Goal: Use online tool/utility: Utilize a website feature to perform a specific function

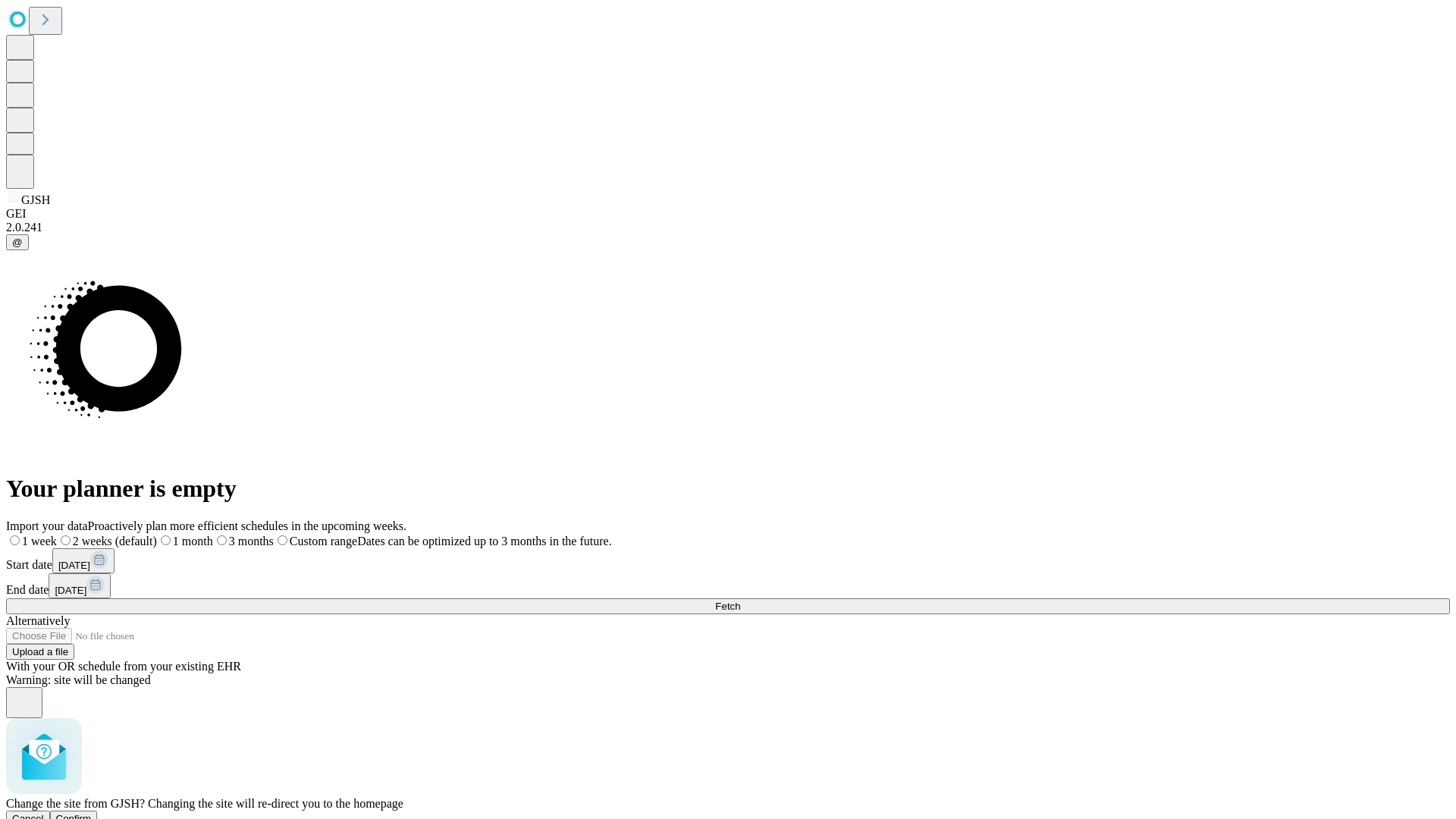
click at [92, 813] on span "Confirm" at bounding box center [74, 819] width 35 height 11
click at [47, 535] on label "1 week" at bounding box center [26, 541] width 41 height 12
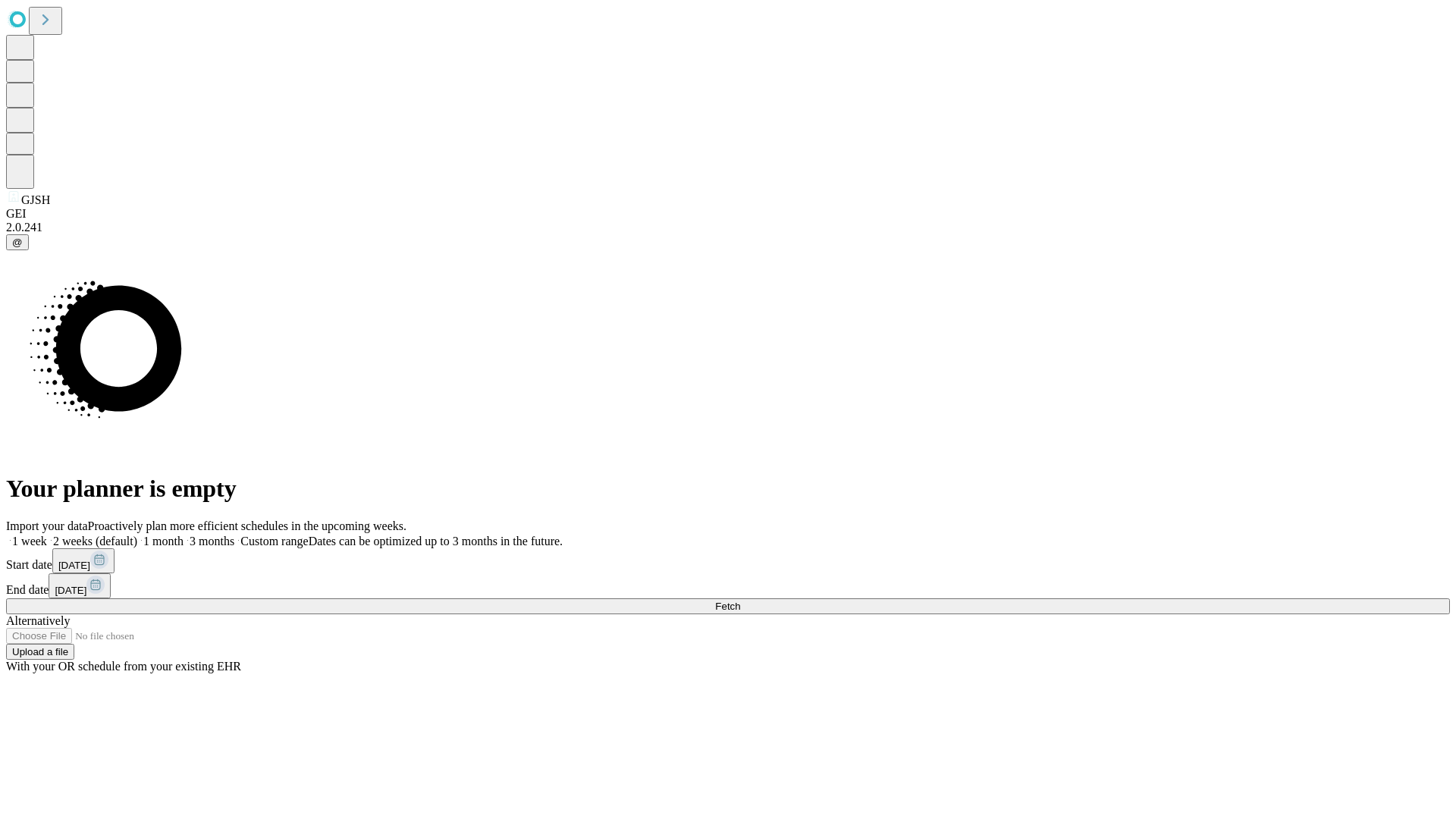
click at [740, 601] on span "Fetch" at bounding box center [728, 607] width 25 height 11
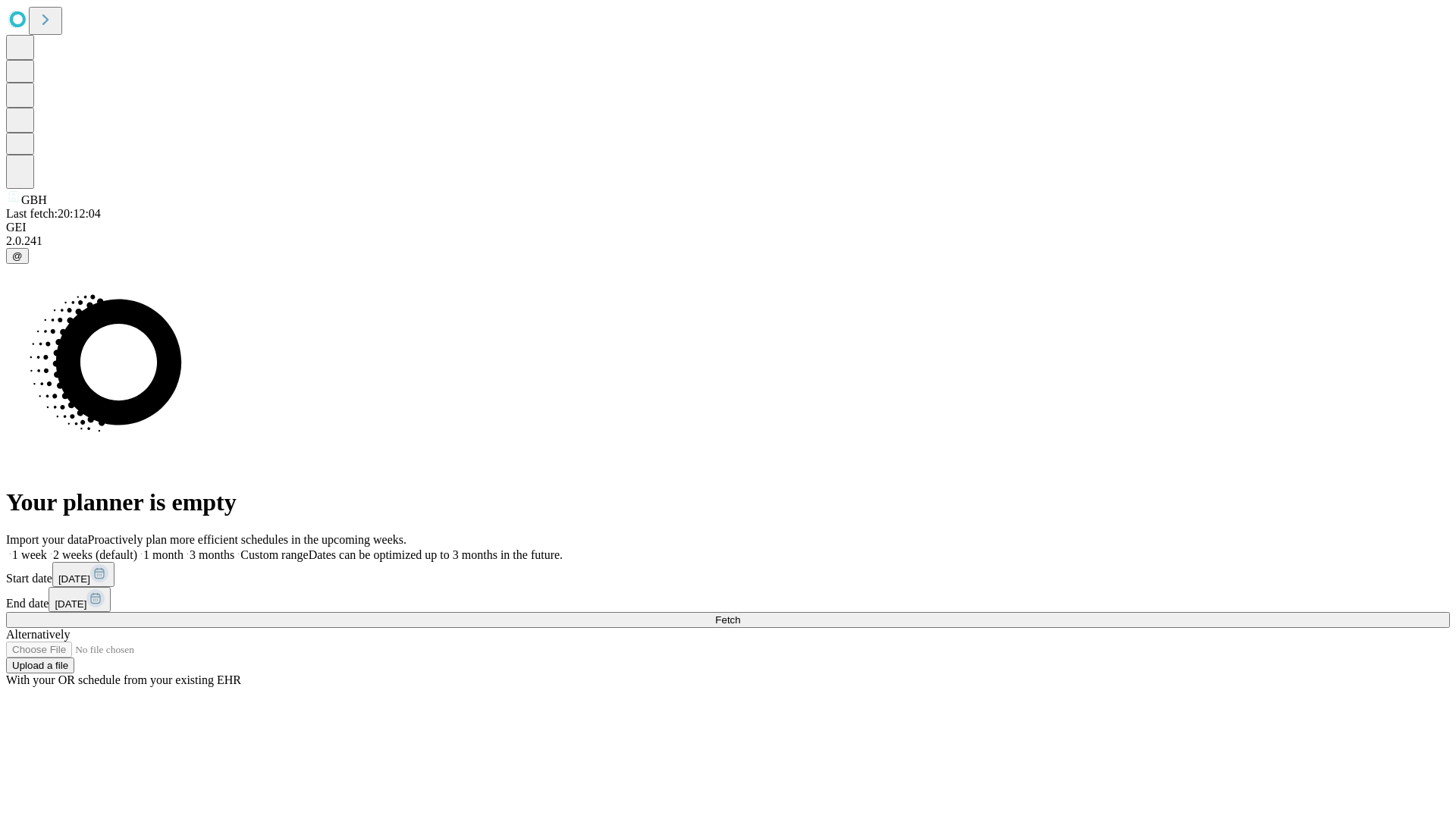
click at [740, 614] on span "Fetch" at bounding box center [728, 620] width 25 height 11
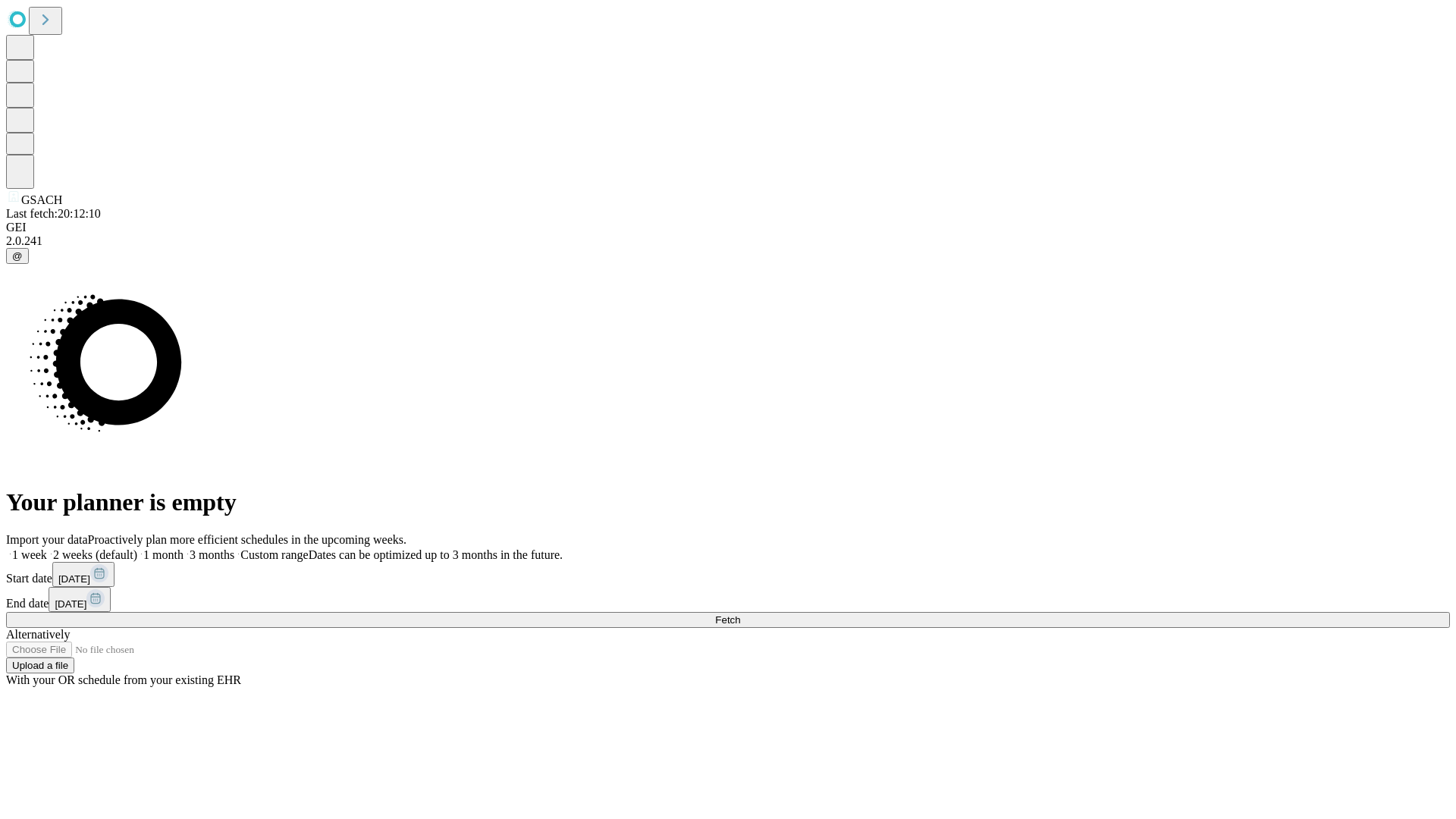
click at [47, 548] on label "1 week" at bounding box center [26, 554] width 41 height 12
click at [740, 614] on span "Fetch" at bounding box center [728, 620] width 25 height 11
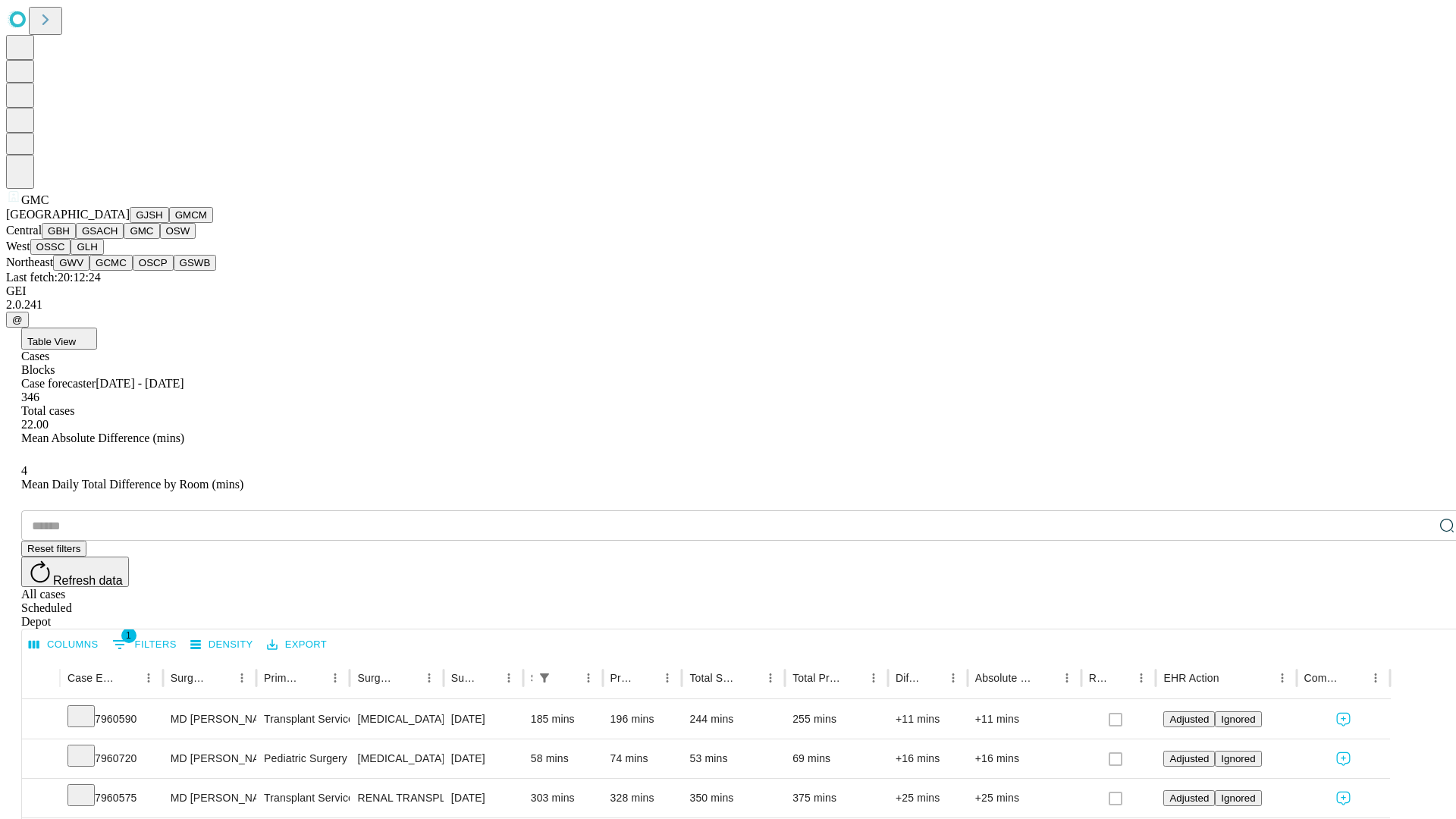
click at [160, 239] on button "OSW" at bounding box center [178, 231] width 36 height 16
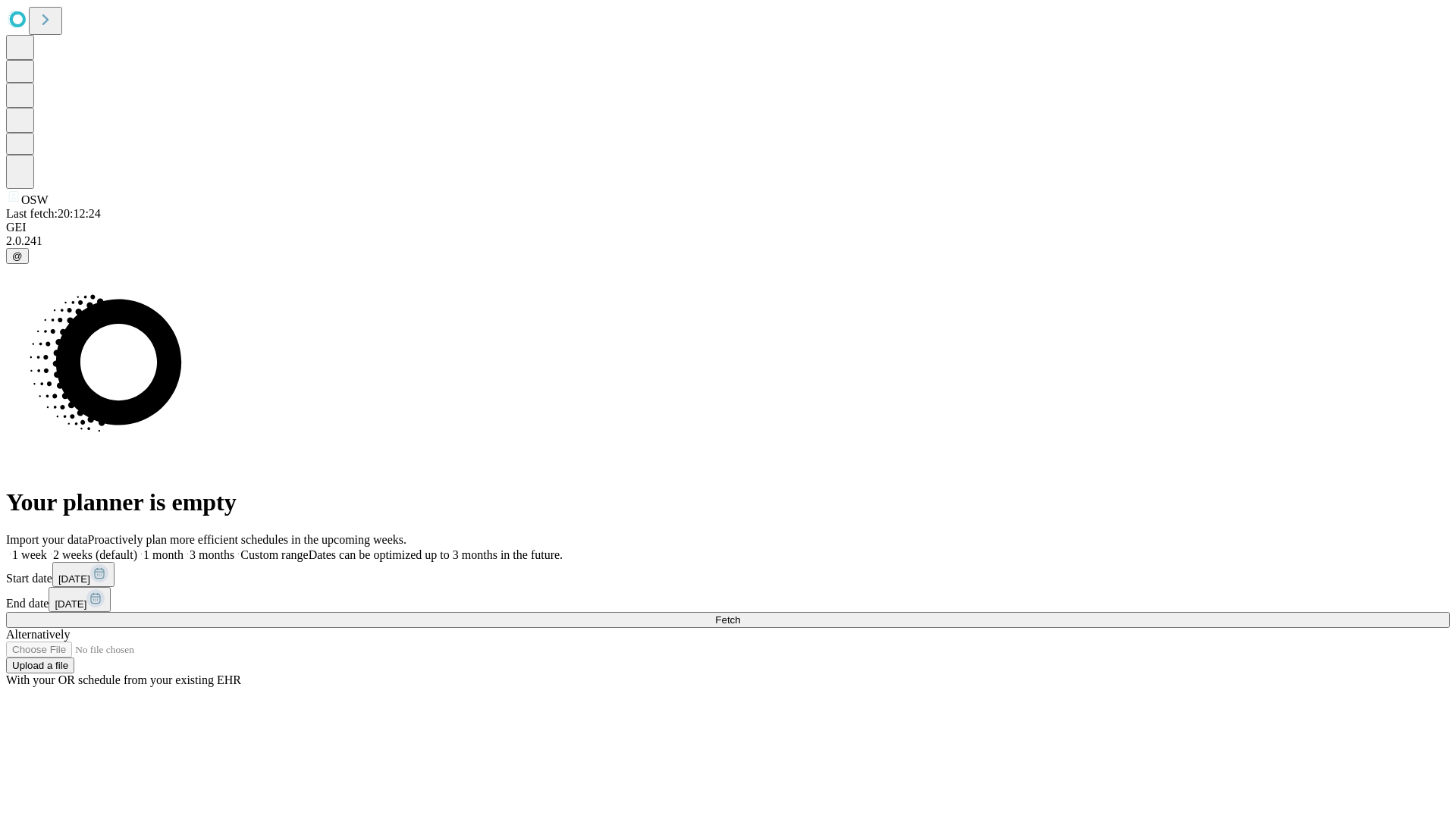
click at [47, 548] on label "1 week" at bounding box center [26, 554] width 41 height 12
click at [740, 614] on span "Fetch" at bounding box center [728, 620] width 25 height 11
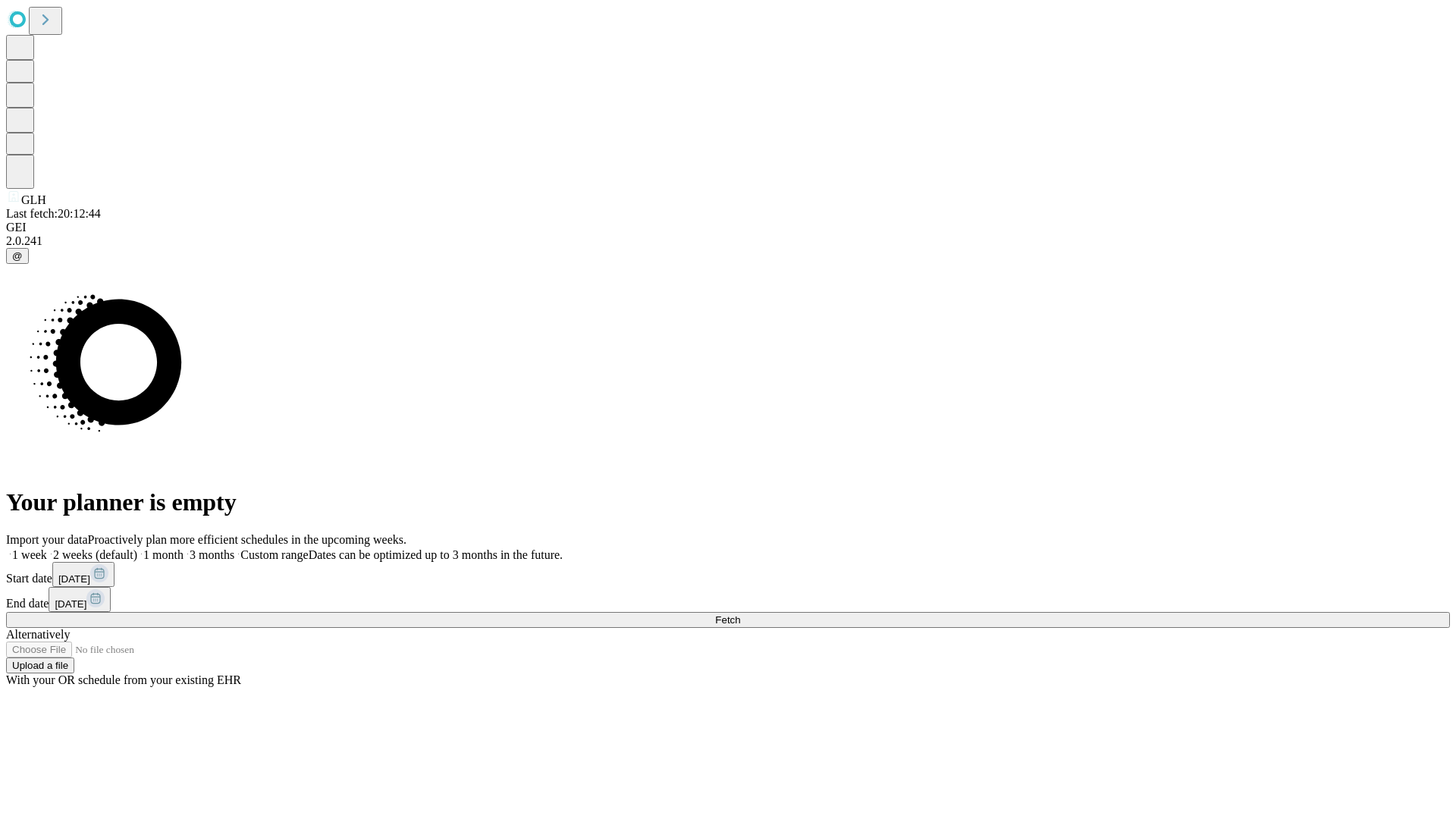
click at [47, 548] on label "1 week" at bounding box center [26, 554] width 41 height 12
click at [740, 614] on span "Fetch" at bounding box center [728, 620] width 25 height 11
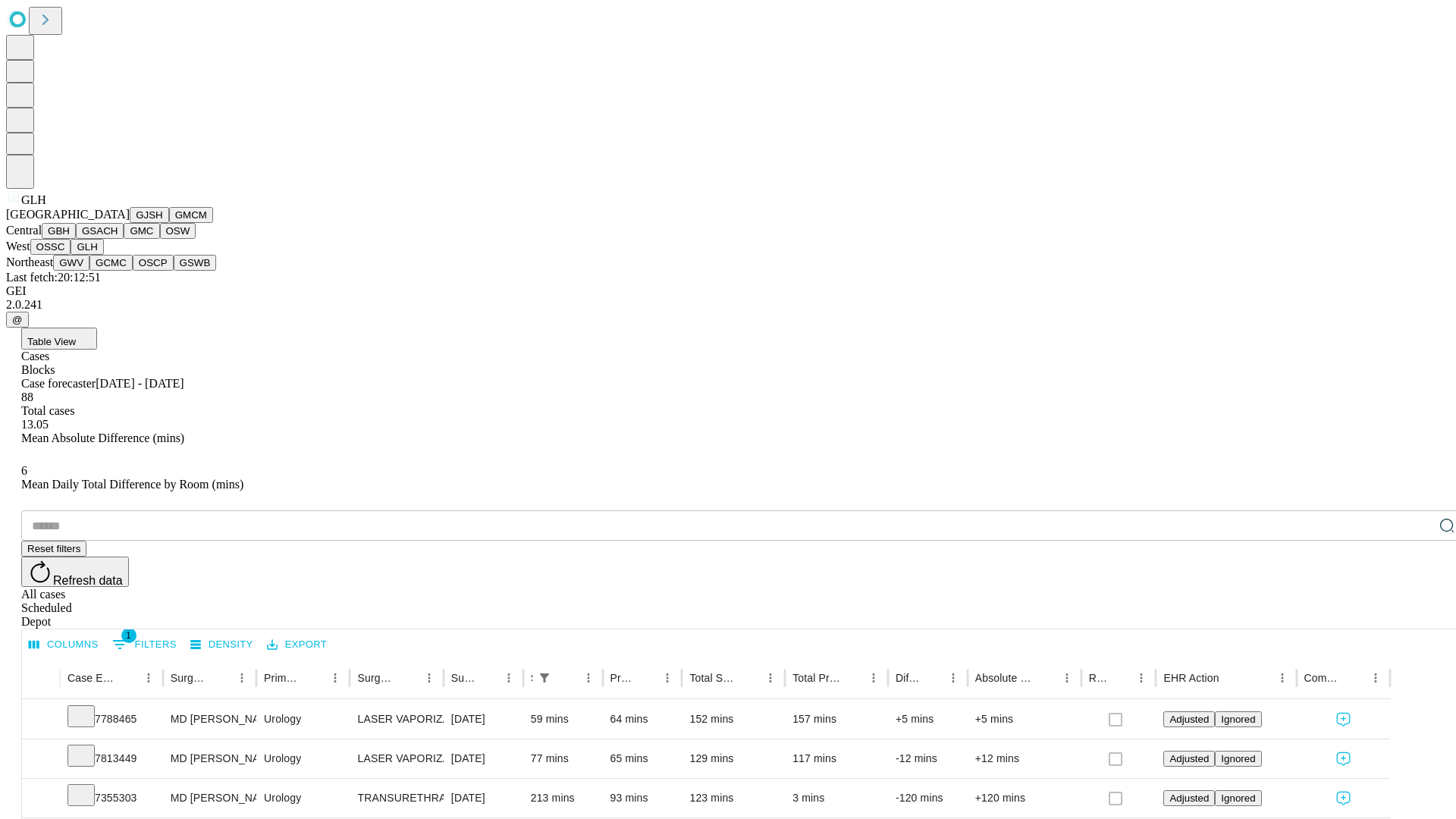
click at [90, 271] on button "GWV" at bounding box center [71, 262] width 36 height 16
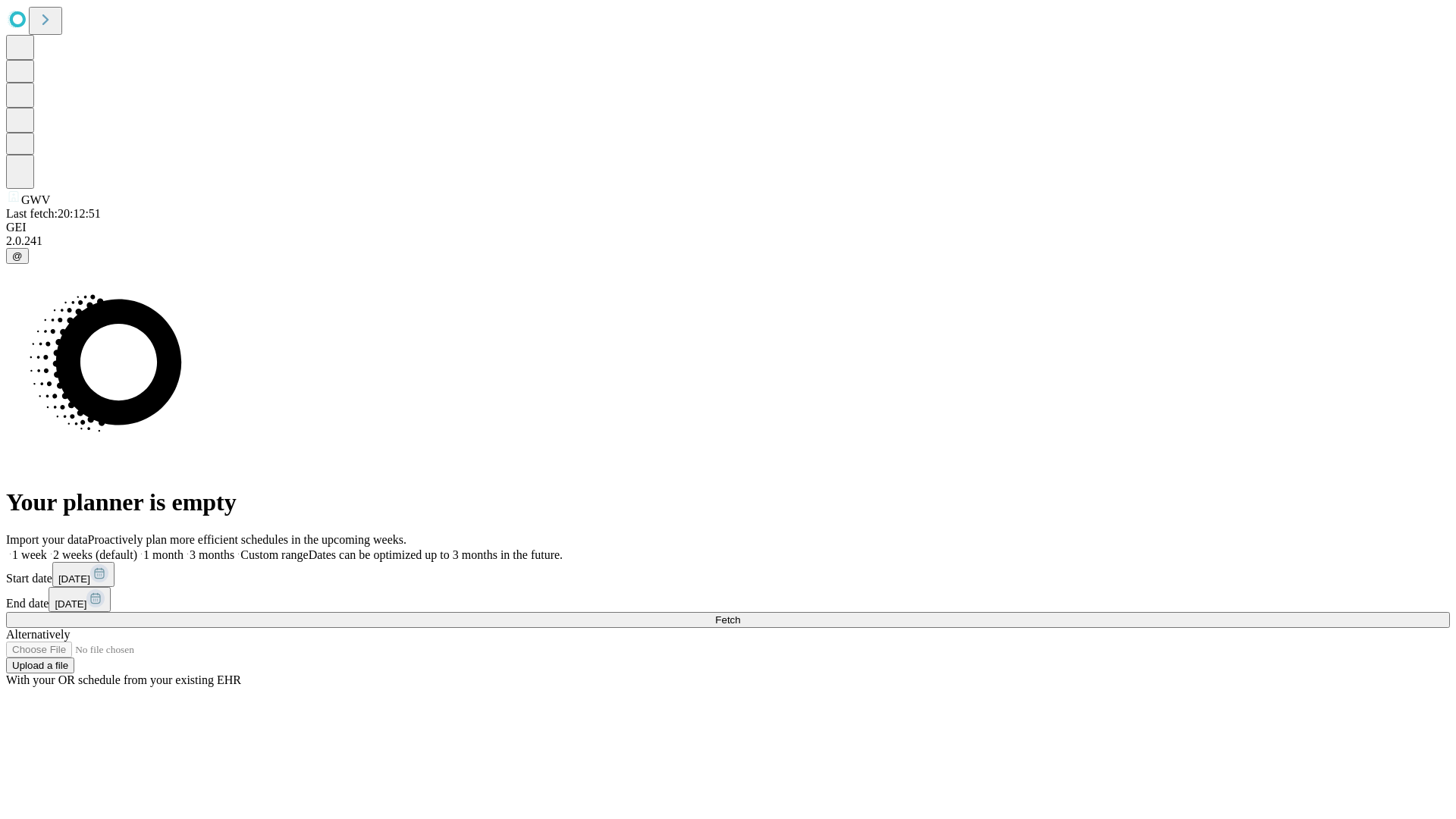
click at [47, 548] on label "1 week" at bounding box center [26, 554] width 41 height 12
click at [740, 614] on span "Fetch" at bounding box center [728, 620] width 25 height 11
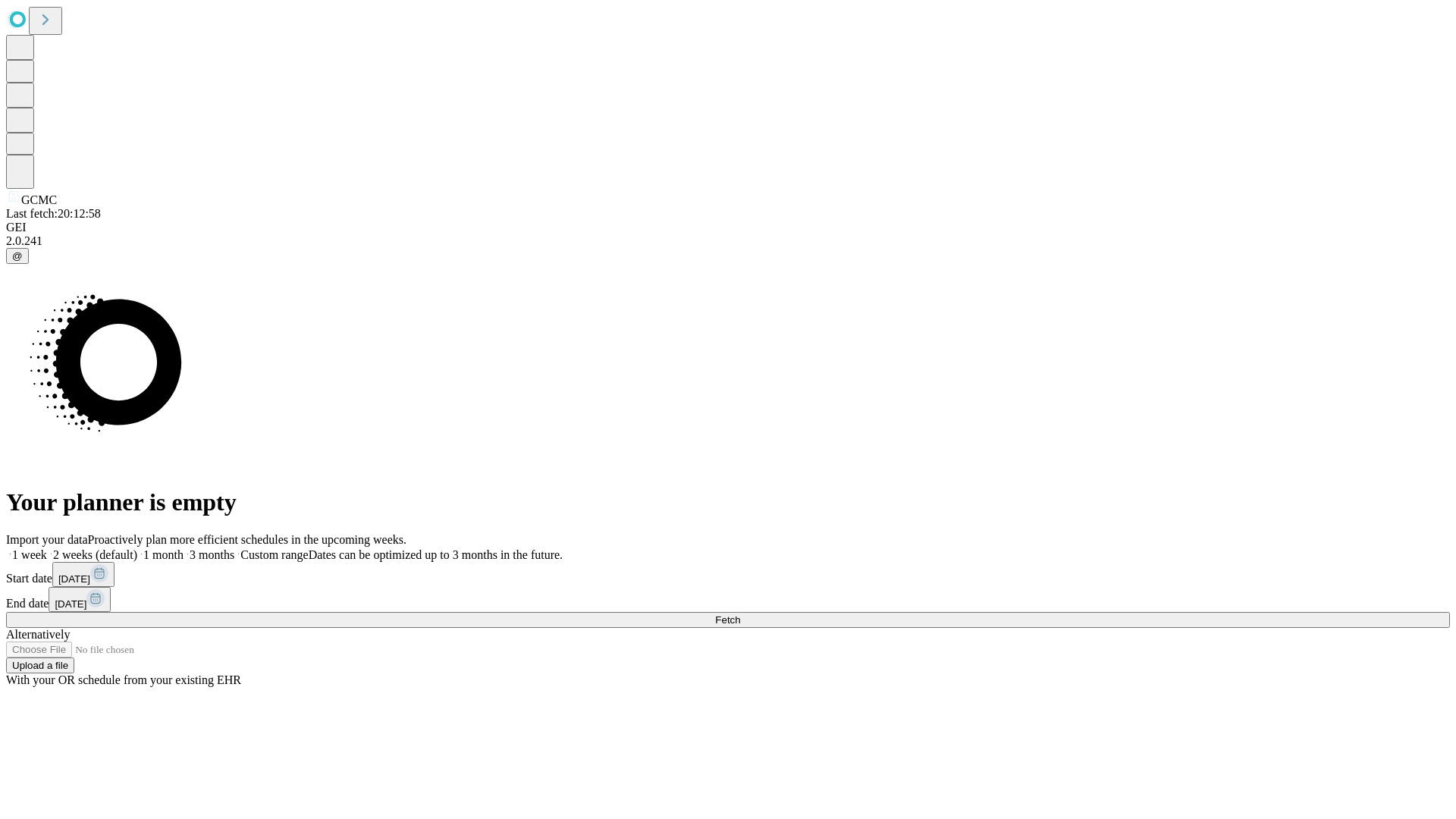
click at [740, 614] on span "Fetch" at bounding box center [728, 620] width 25 height 11
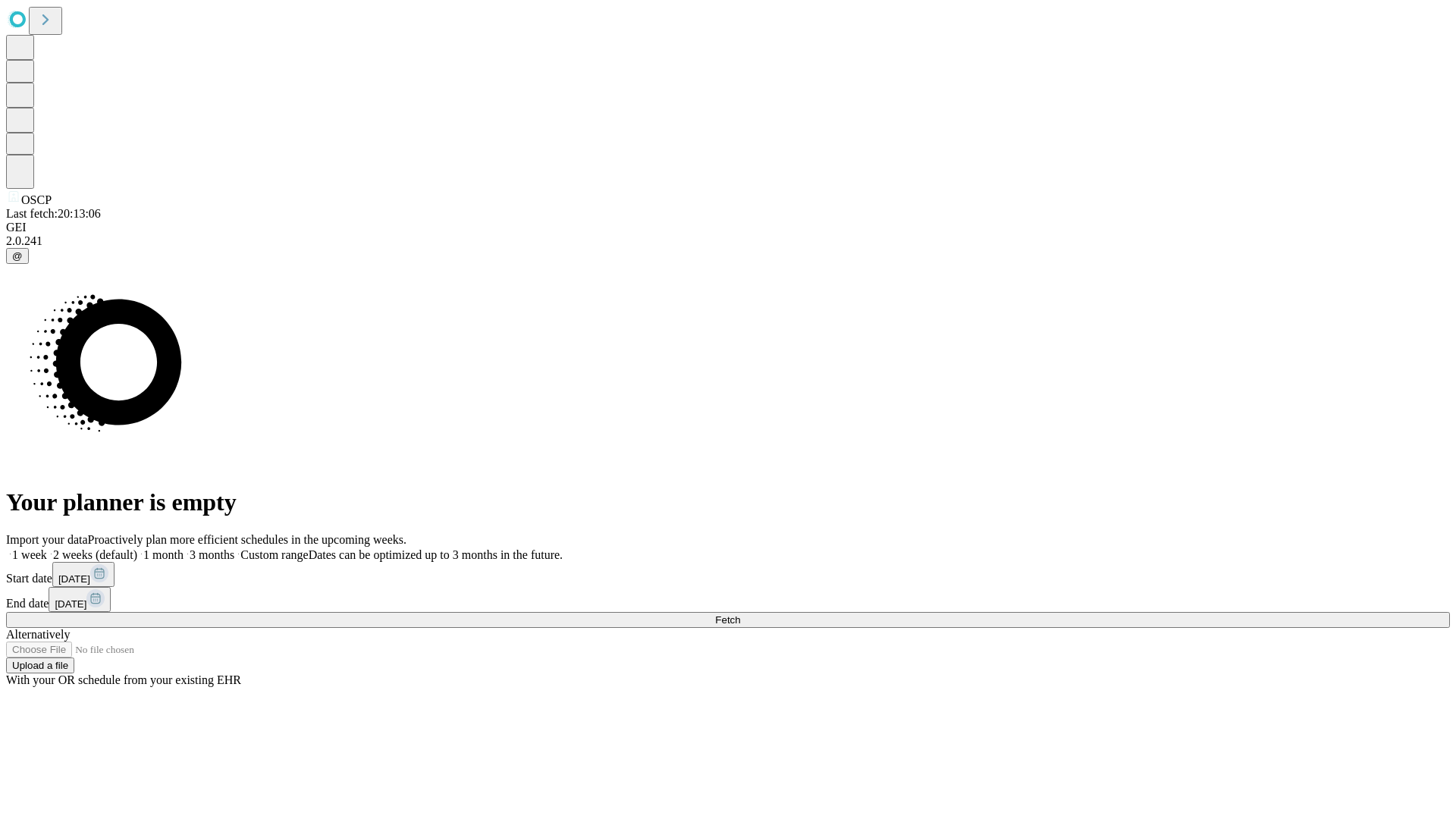
click at [740, 614] on span "Fetch" at bounding box center [728, 620] width 25 height 11
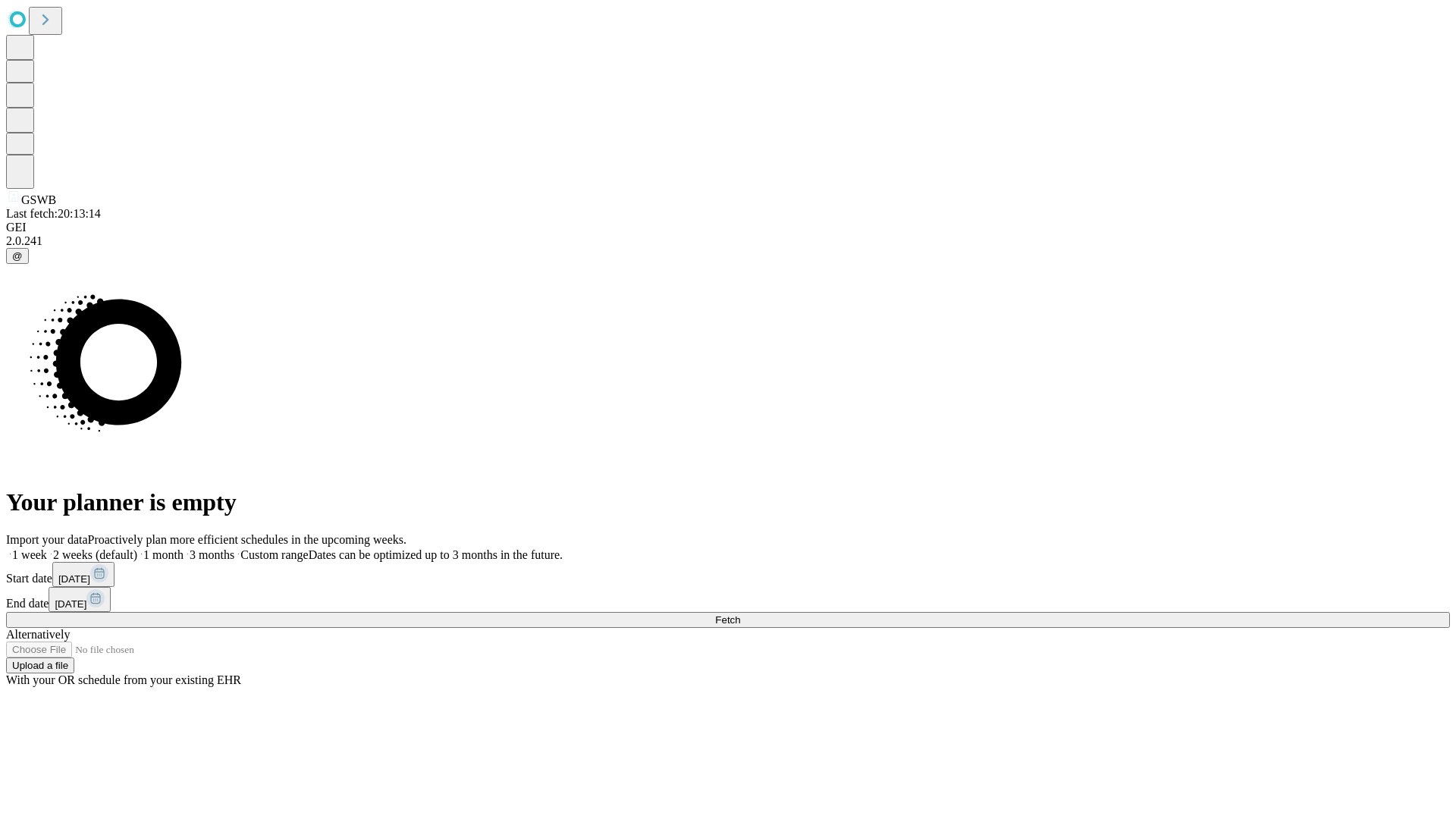
click at [740, 614] on span "Fetch" at bounding box center [728, 620] width 25 height 11
